Goal: Transaction & Acquisition: Purchase product/service

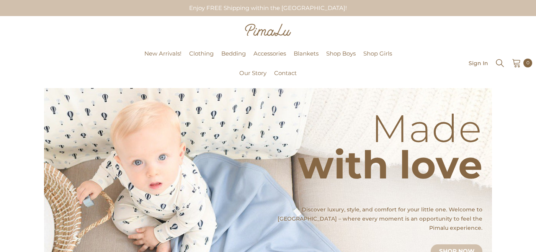
scroll to position [5, 0]
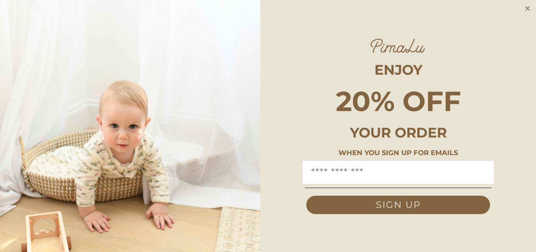
click at [526, 7] on circle "Close dialog" at bounding box center [528, 8] width 9 height 9
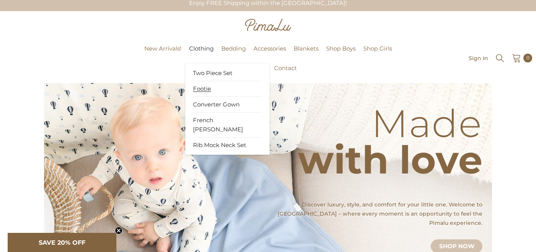
click at [201, 88] on span "Footie" at bounding box center [202, 89] width 18 height 8
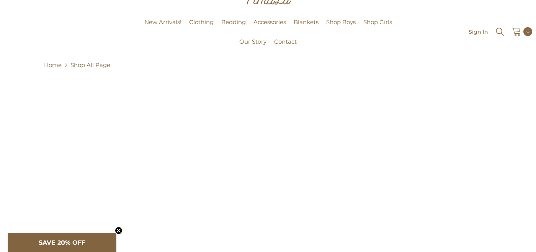
scroll to position [21, 0]
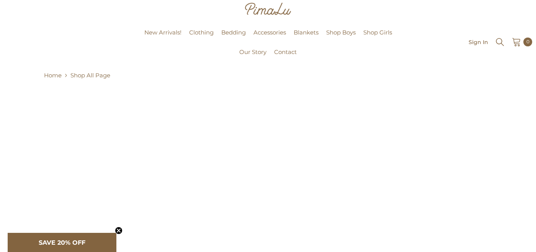
click at [119, 230] on icon "Close teaser" at bounding box center [118, 230] width 3 height 3
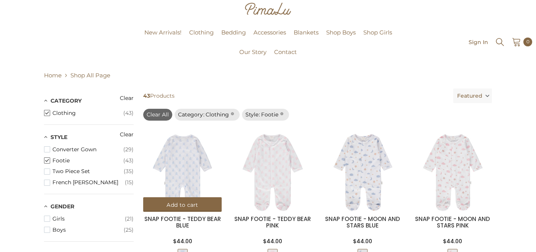
click at [167, 181] on img at bounding box center [182, 172] width 79 height 79
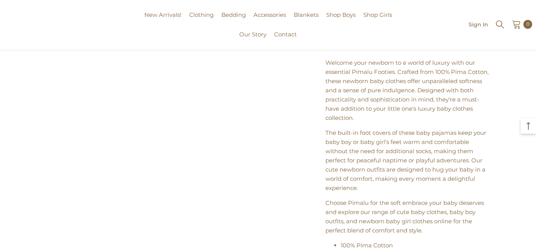
scroll to position [435, 0]
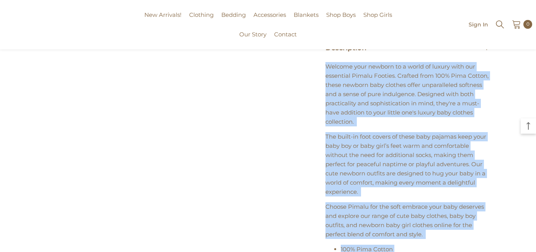
drag, startPoint x: 475, startPoint y: 187, endPoint x: 327, endPoint y: 76, distance: 184.5
click at [327, 76] on div "Welcome your newborn to a world of luxury with our essential Pimalu Footies. Cr…" at bounding box center [408, 180] width 169 height 253
copy div "Welcome your newborn to a world of luxury with our essential Pimalu Footies. Cr…"
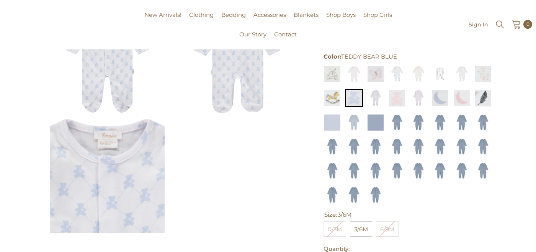
scroll to position [0, 0]
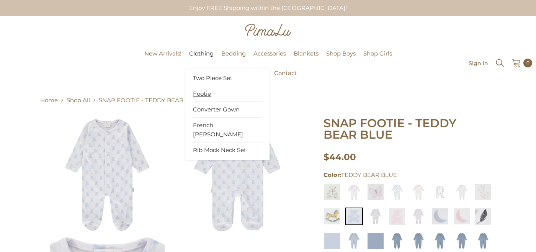
click at [208, 92] on span "Footie" at bounding box center [202, 94] width 18 height 8
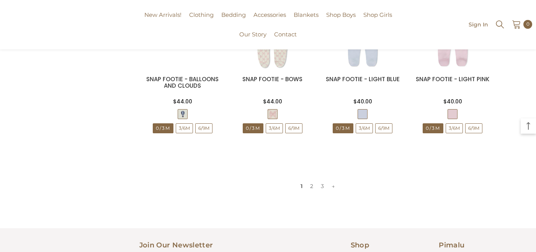
scroll to position [801, 0]
click at [309, 188] on link "2" at bounding box center [311, 186] width 11 height 11
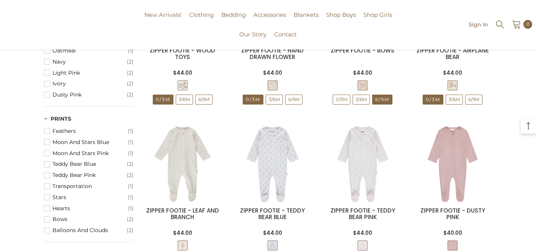
scroll to position [360, 0]
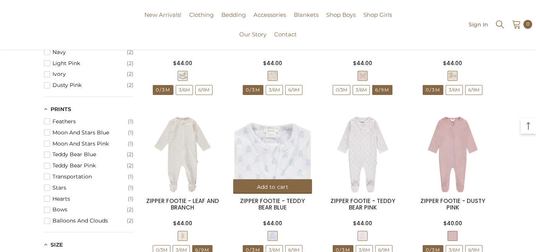
click at [260, 160] on img at bounding box center [272, 154] width 79 height 79
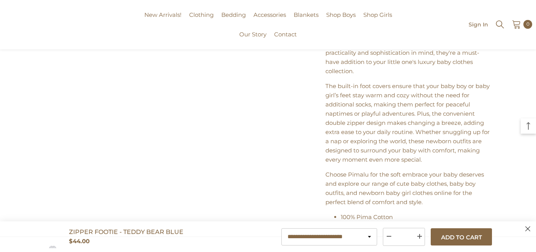
scroll to position [473, 0]
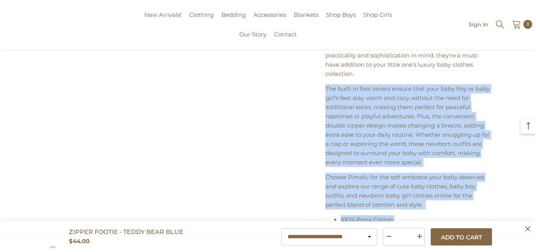
drag, startPoint x: 473, startPoint y: 206, endPoint x: 326, endPoint y: 97, distance: 183.2
click at [326, 97] on div "Welcome your newborn to a world of luxury with our essential Pimalu Footies. Cr…" at bounding box center [408, 143] width 169 height 272
copy div "The built-in foot covers ensure that your baby boy or baby girl’s feet stay war…"
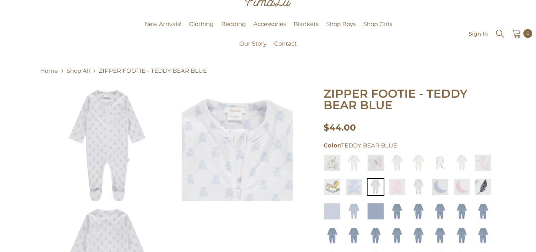
scroll to position [0, 0]
